Goal: Information Seeking & Learning: Understand process/instructions

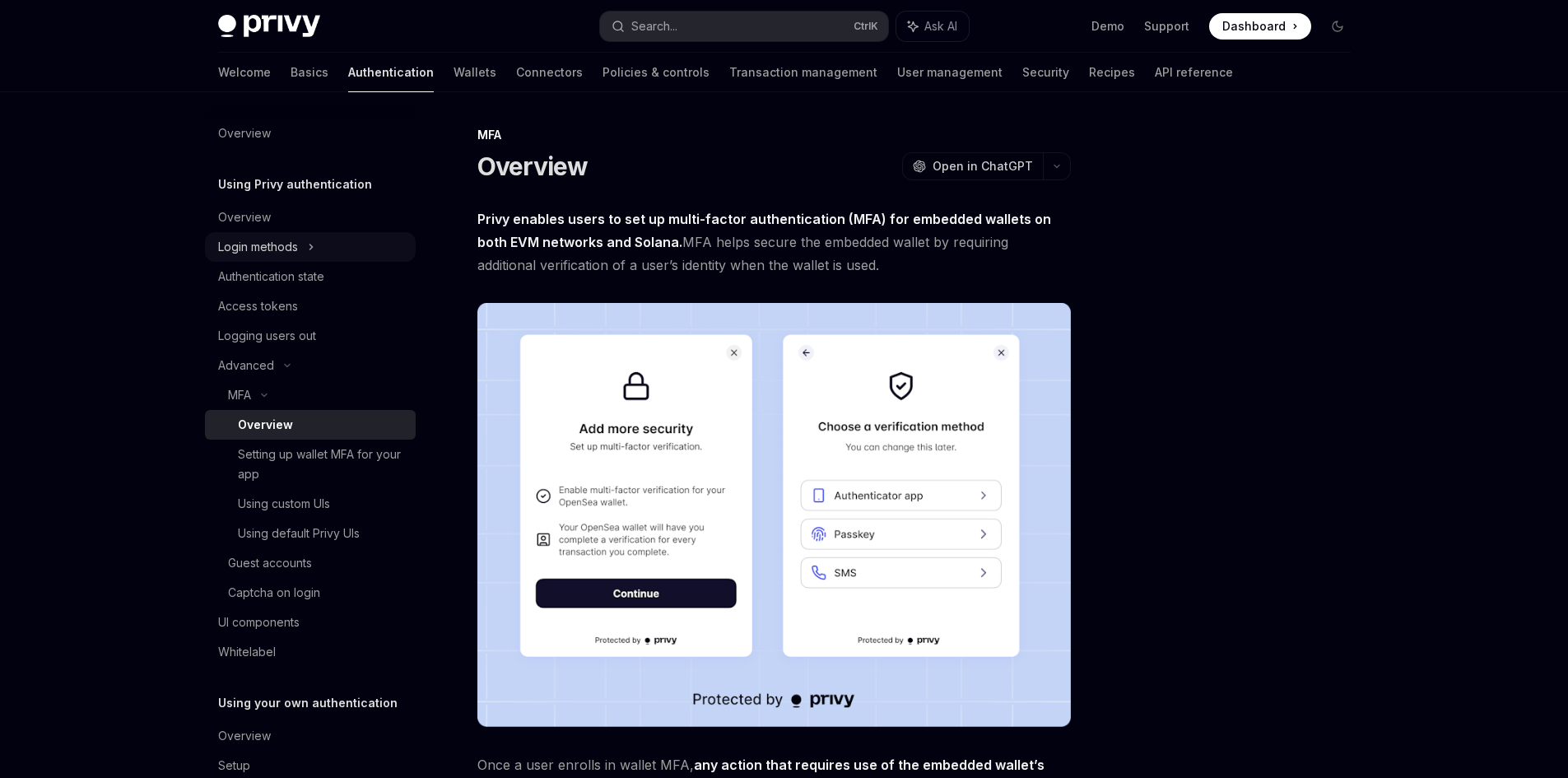
click at [312, 251] on icon at bounding box center [310, 247] width 7 height 20
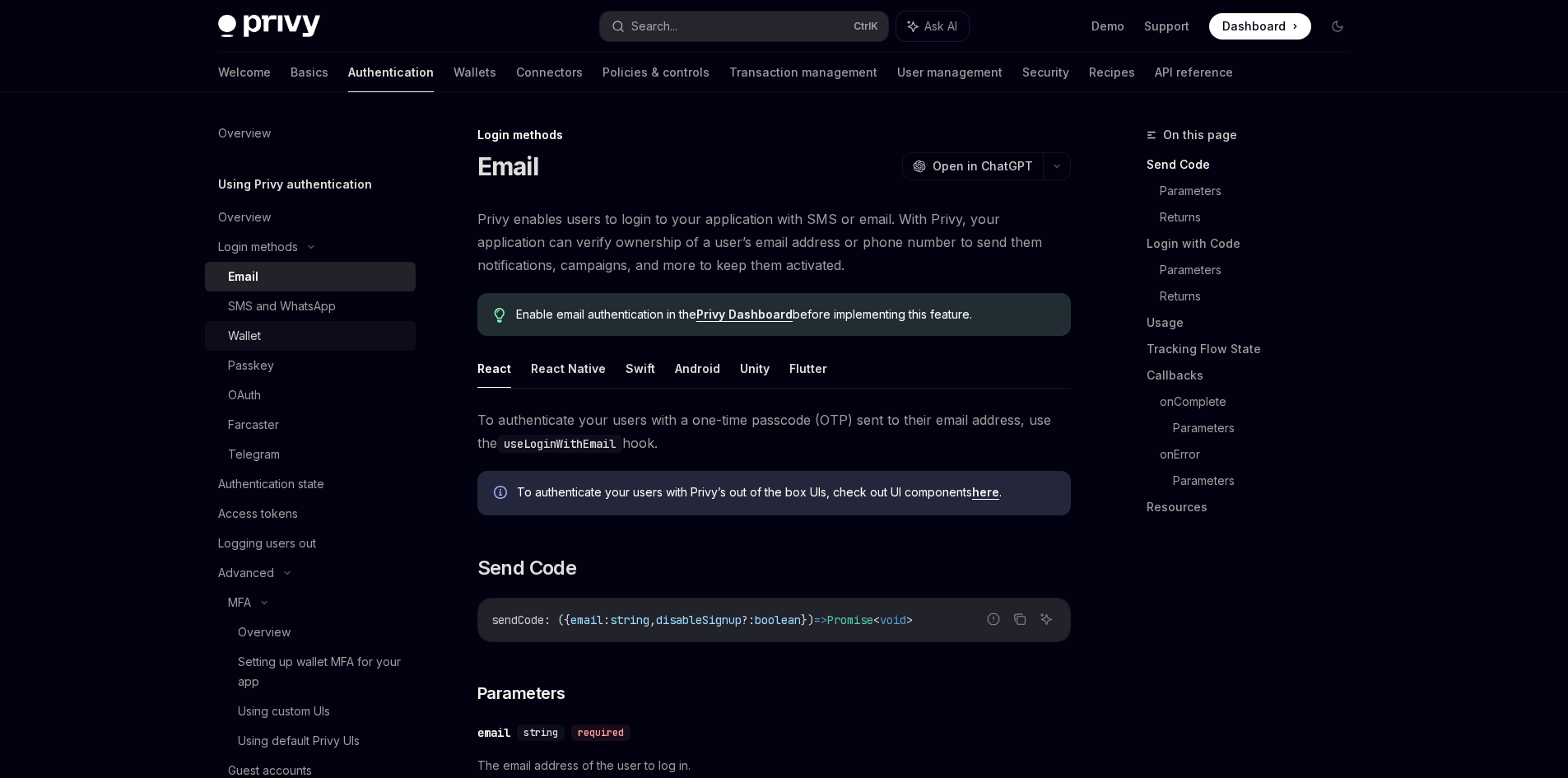
click at [283, 336] on div "Wallet" at bounding box center [316, 336] width 178 height 20
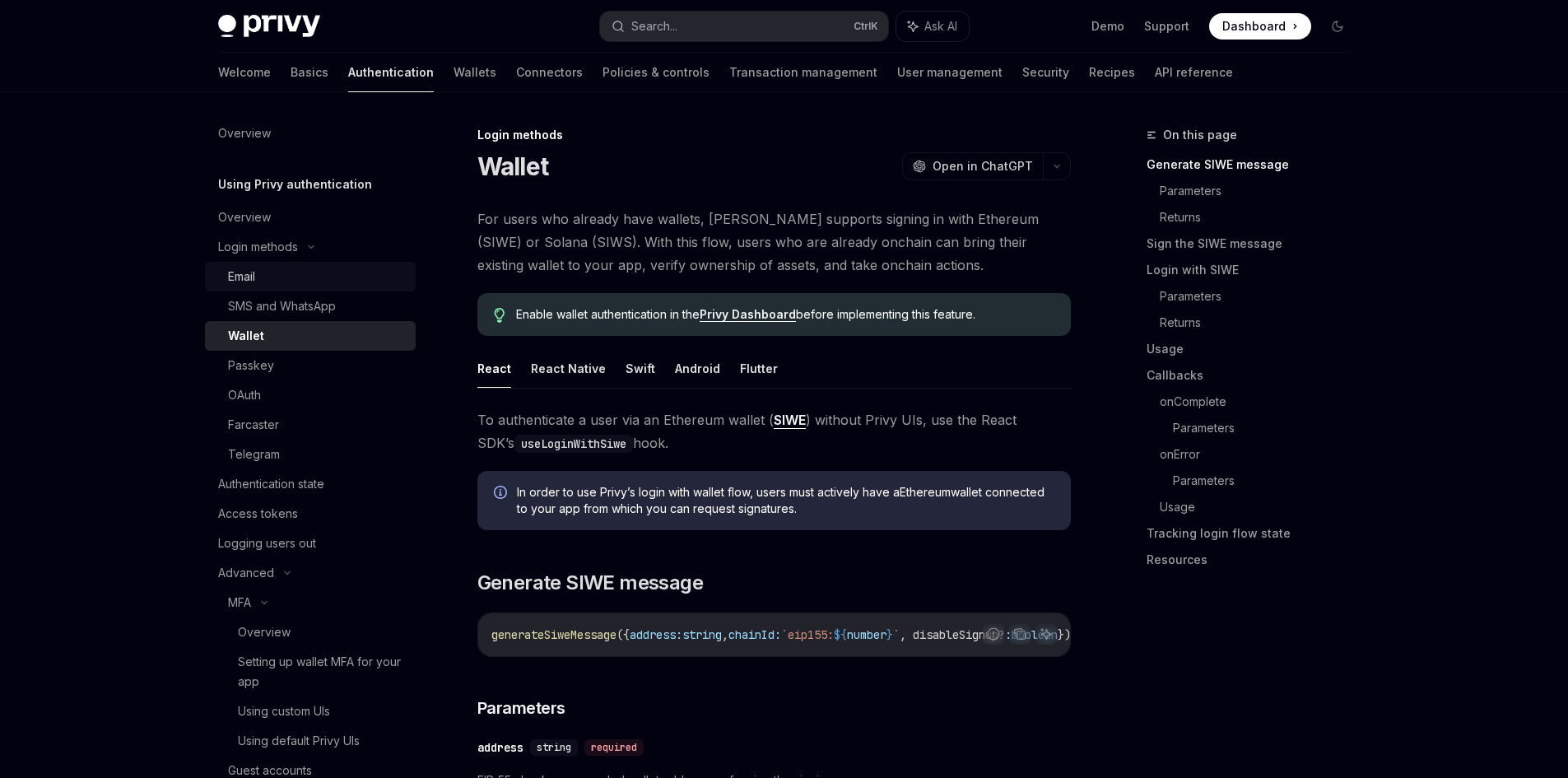
click at [318, 272] on div "Email" at bounding box center [316, 277] width 178 height 20
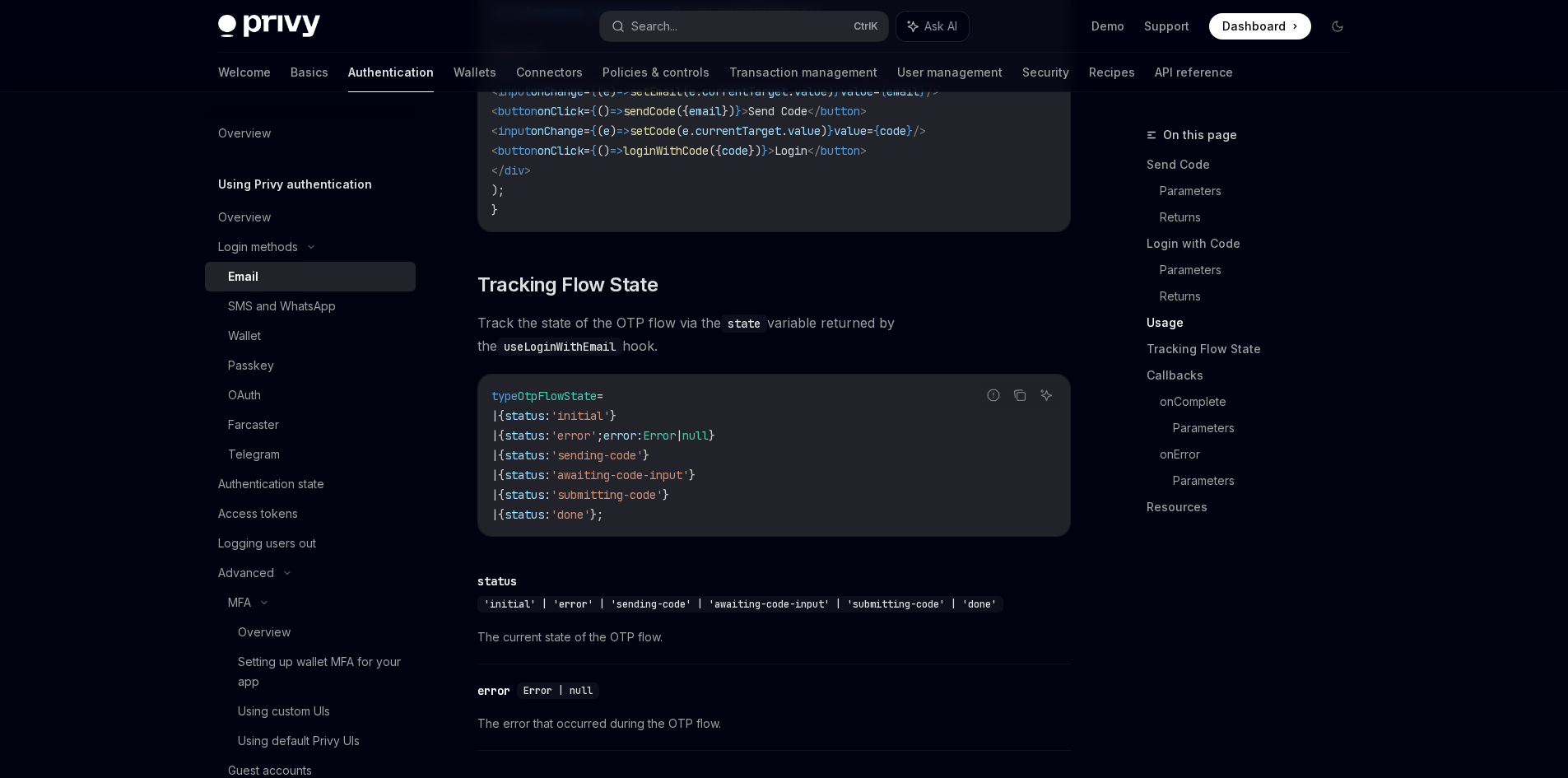
scroll to position [1670, 0]
click at [278, 226] on div "Overview" at bounding box center [311, 217] width 188 height 20
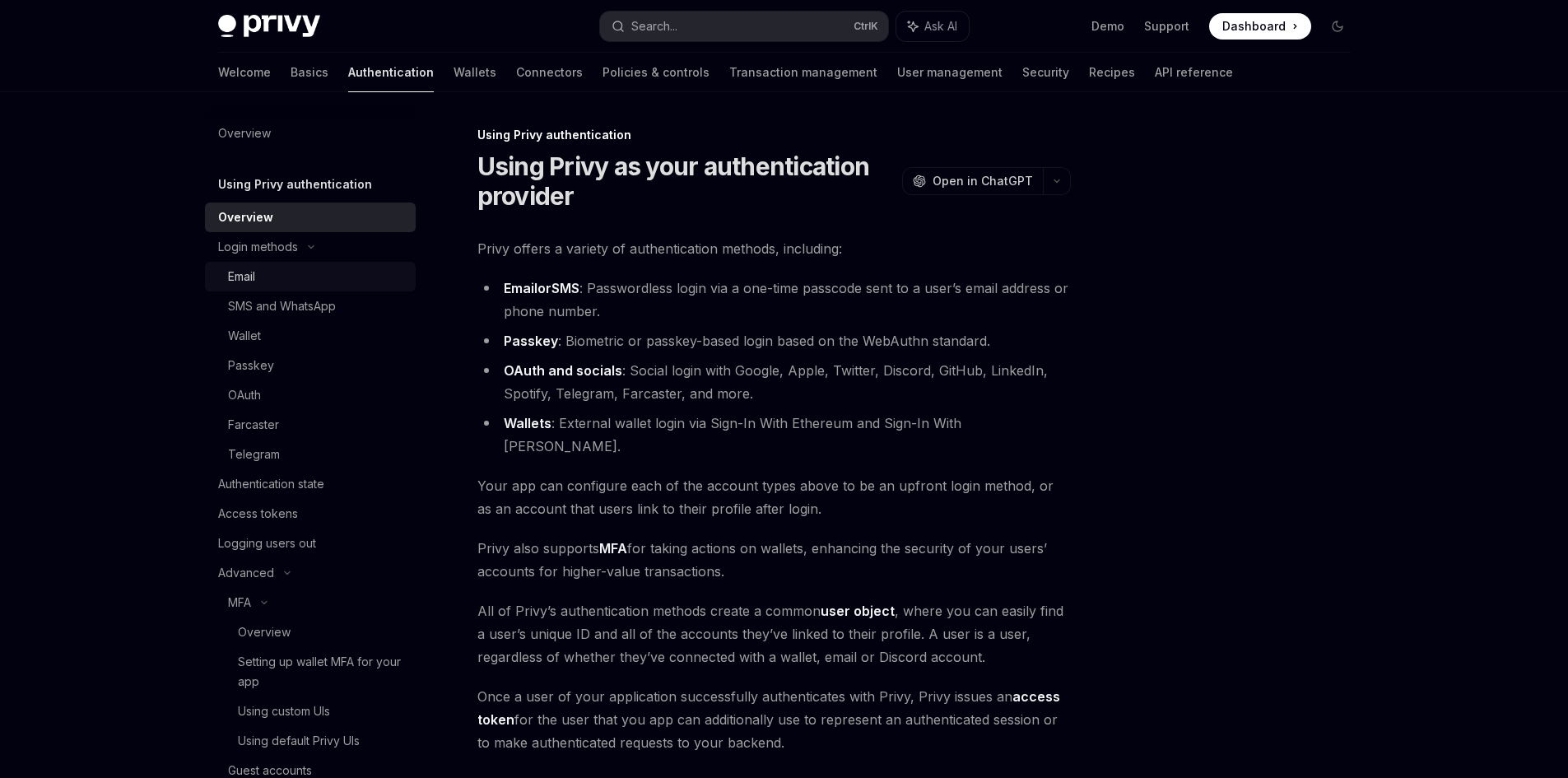
click at [237, 277] on div "Email" at bounding box center [242, 277] width 27 height 20
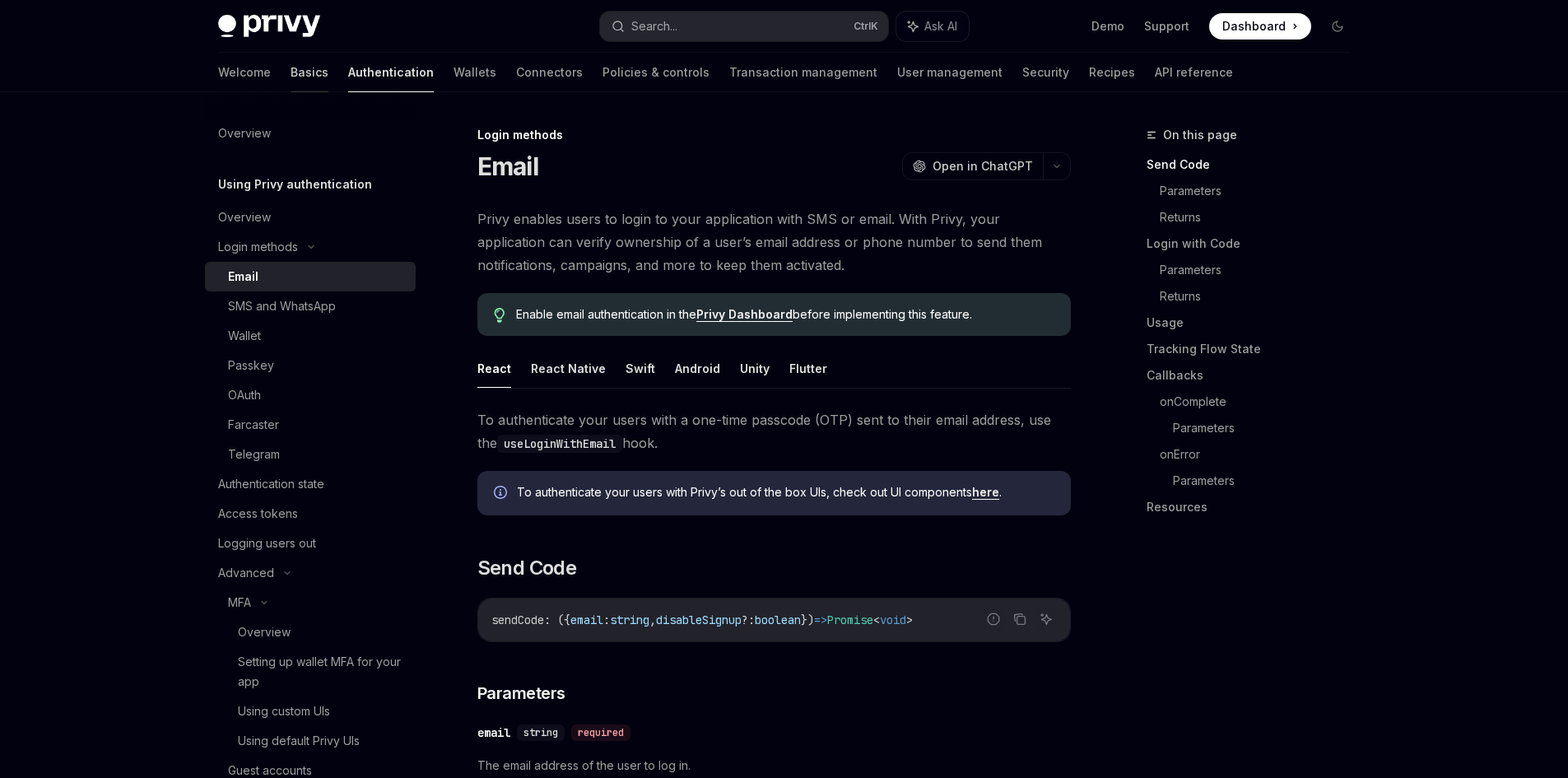
click at [291, 79] on link "Basics" at bounding box center [309, 73] width 38 height 39
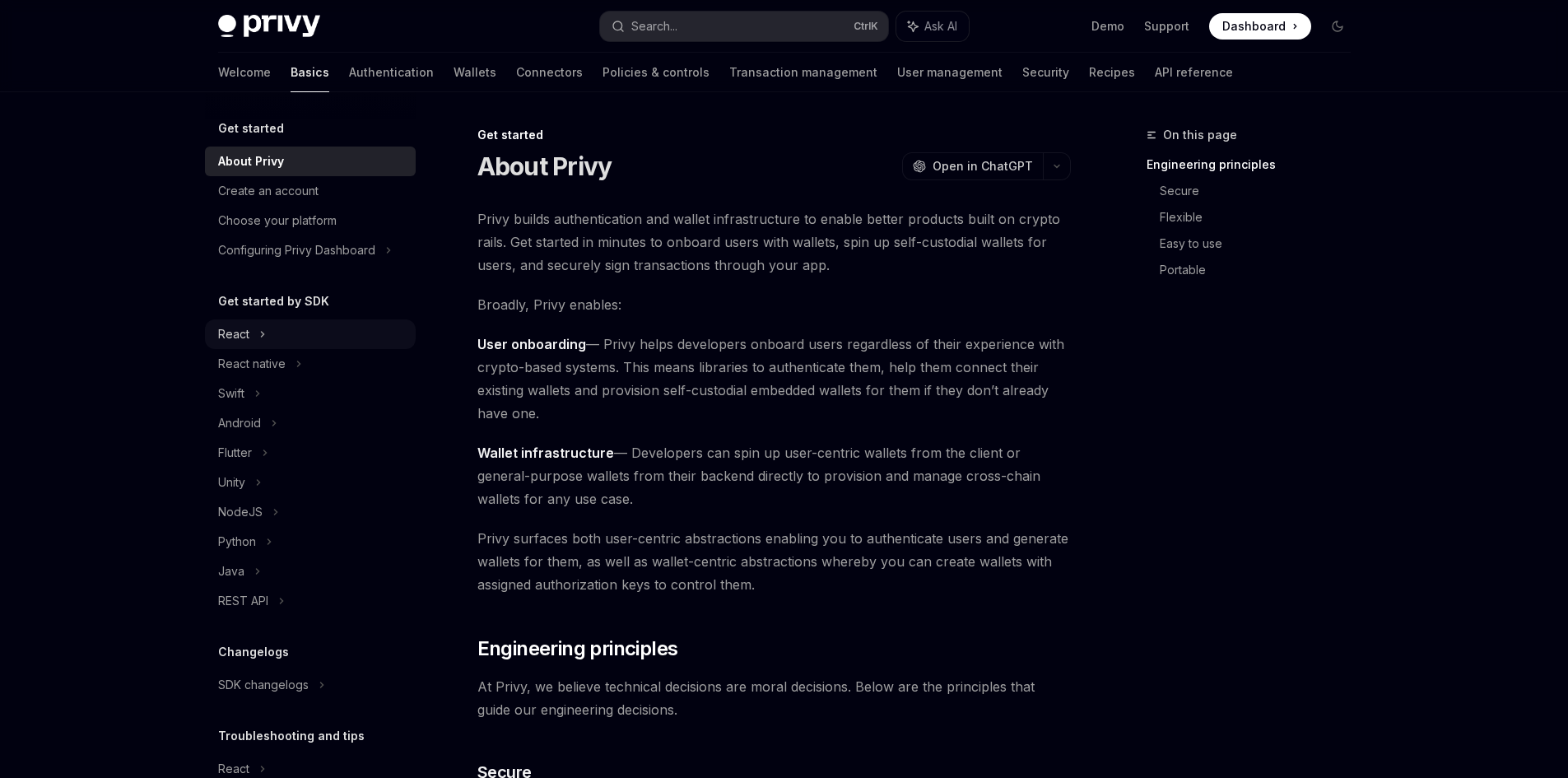
click at [258, 344] on div "React" at bounding box center [310, 334] width 211 height 29
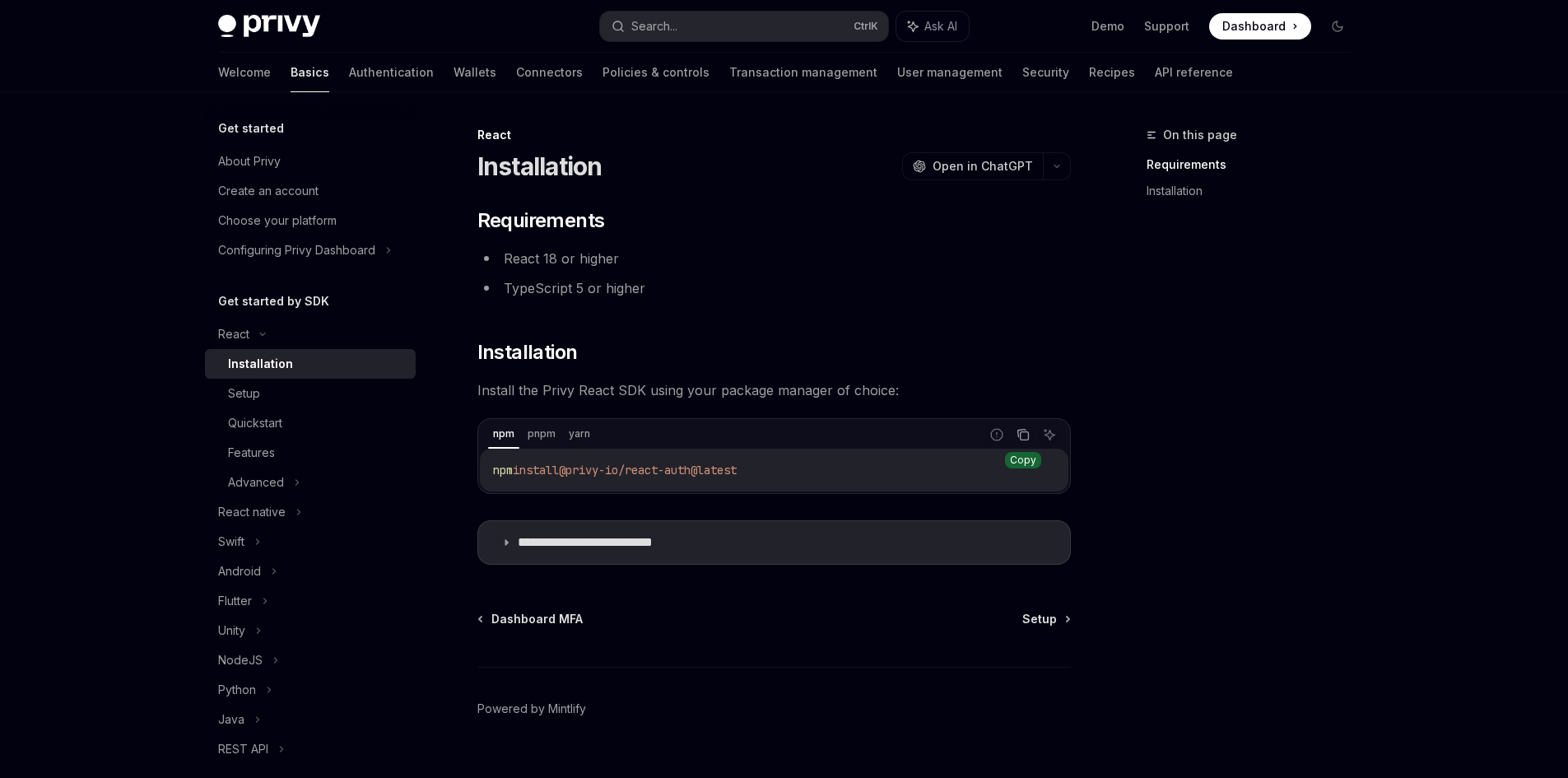
click at [1019, 432] on icon "Copy the contents from the code block" at bounding box center [1022, 434] width 13 height 13
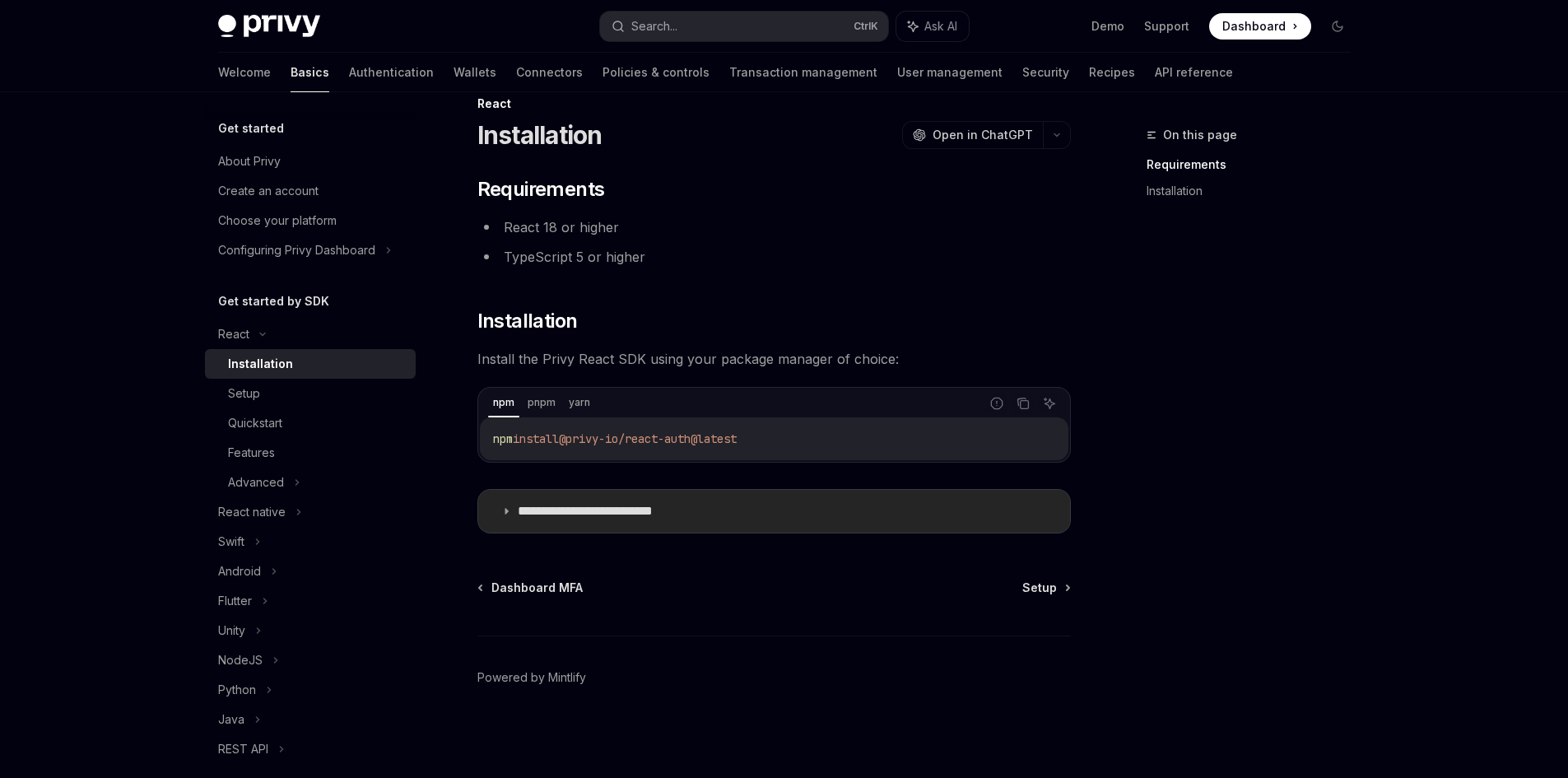
click at [506, 505] on summary "**********" at bounding box center [774, 512] width 592 height 43
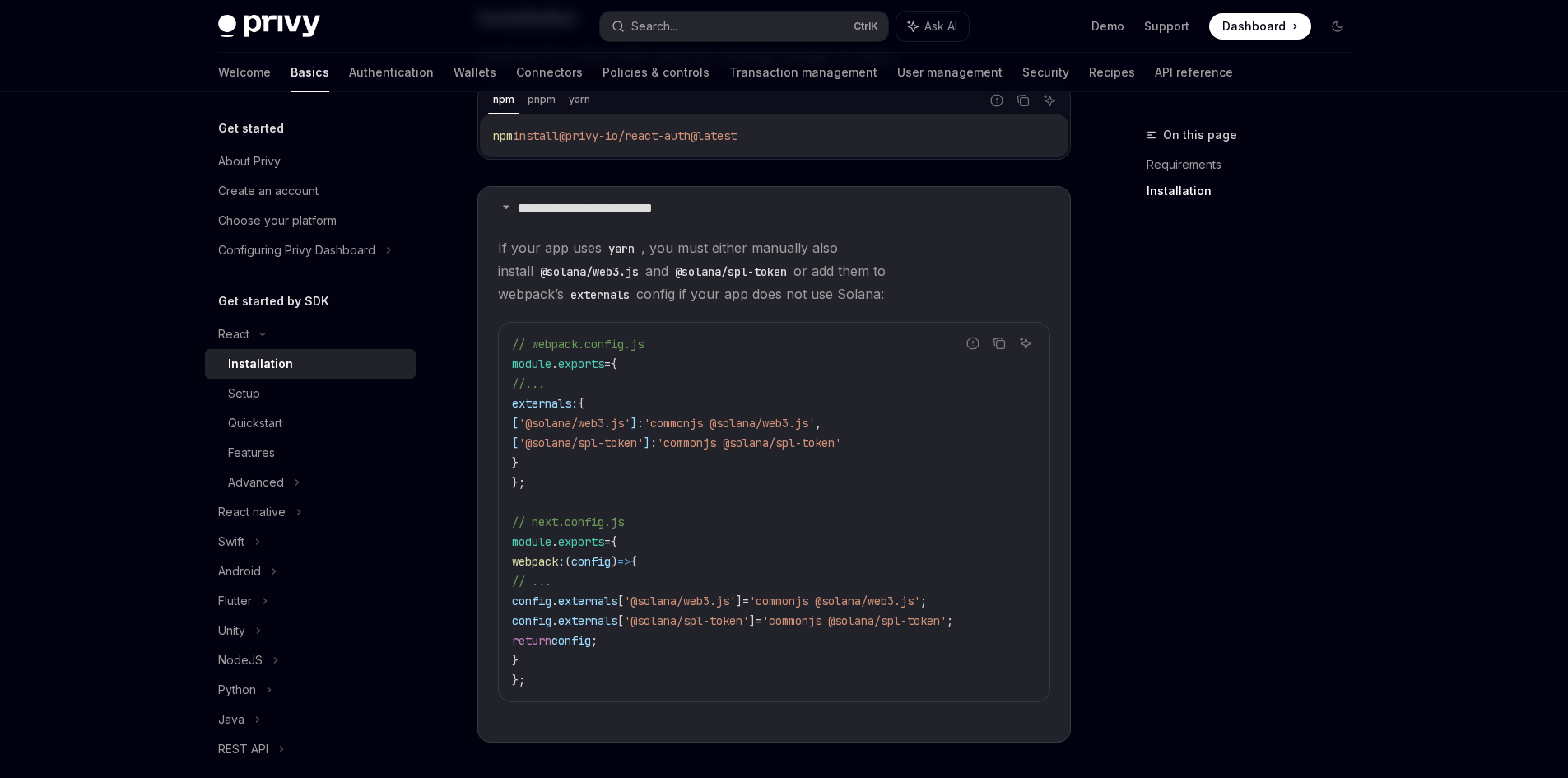
scroll to position [333, 0]
drag, startPoint x: 495, startPoint y: 243, endPoint x: 618, endPoint y: 298, distance: 134.7
click at [618, 298] on details "**********" at bounding box center [774, 465] width 593 height 557
click at [592, 298] on span "If your app uses yarn , you must either manually also install @solana/web3.js a…" at bounding box center [774, 271] width 552 height 69
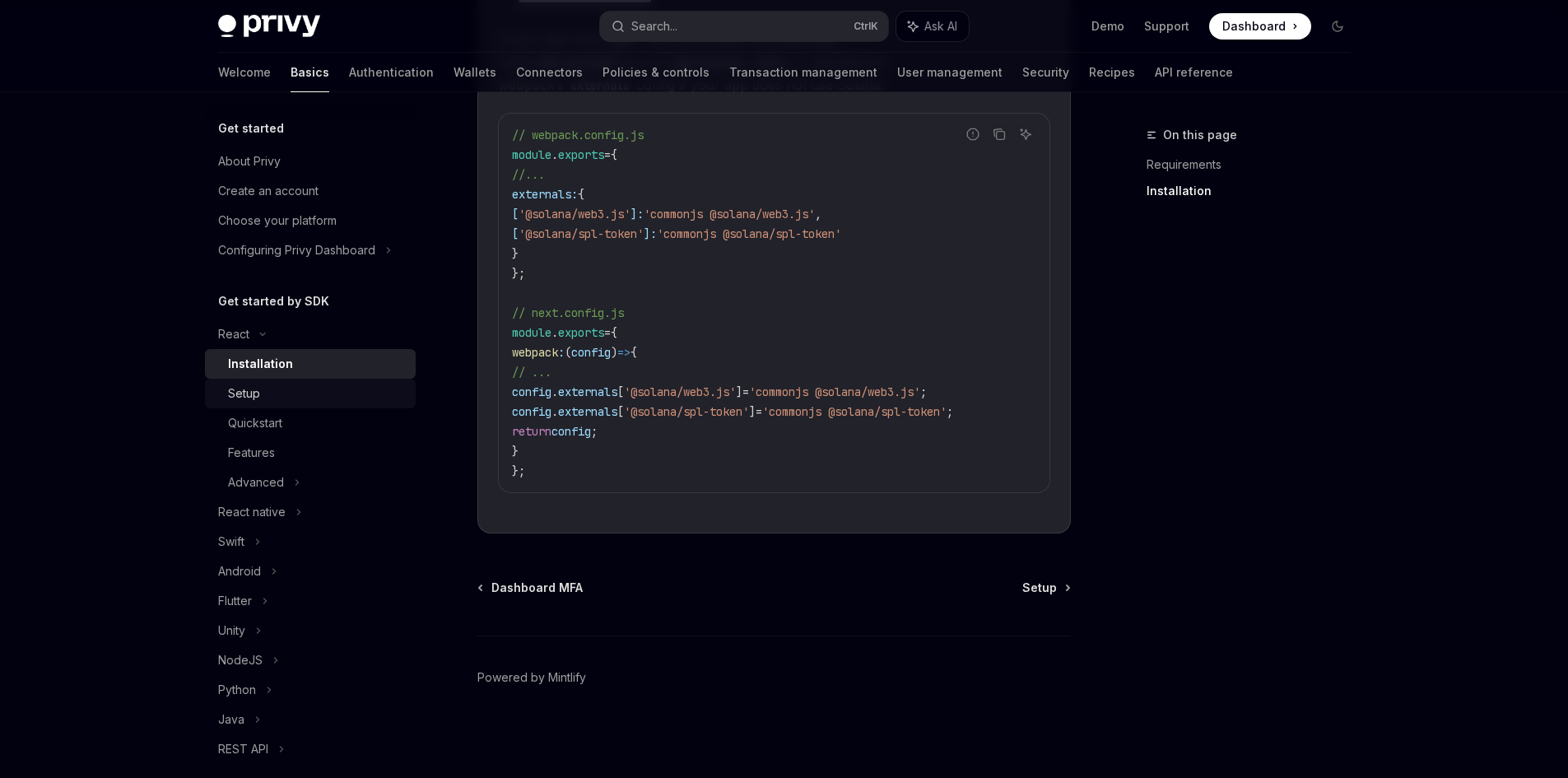
click at [232, 389] on div "Setup" at bounding box center [243, 394] width 32 height 20
type textarea "*"
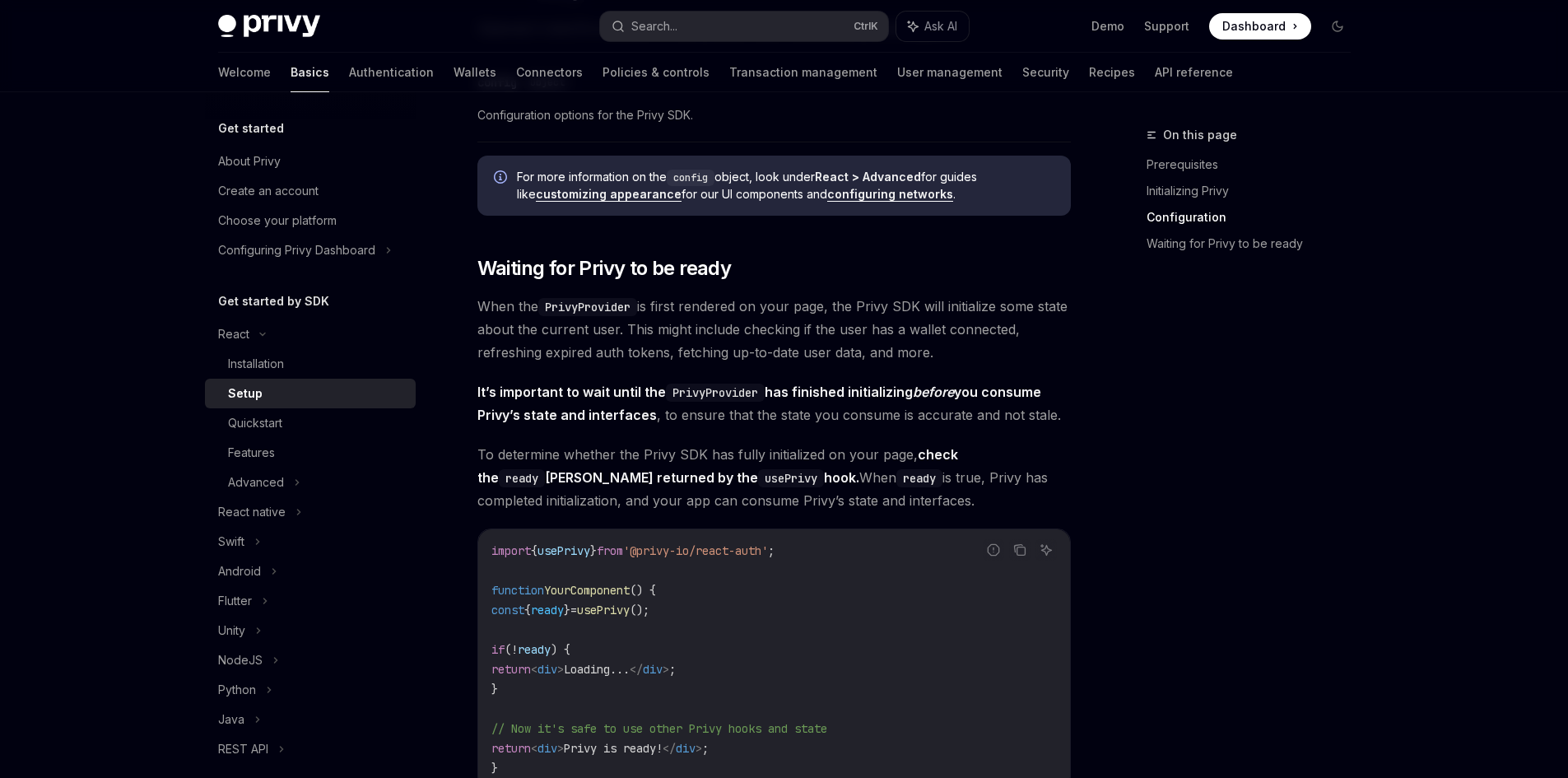
scroll to position [1399, 0]
